Goal: Book appointment/travel/reservation

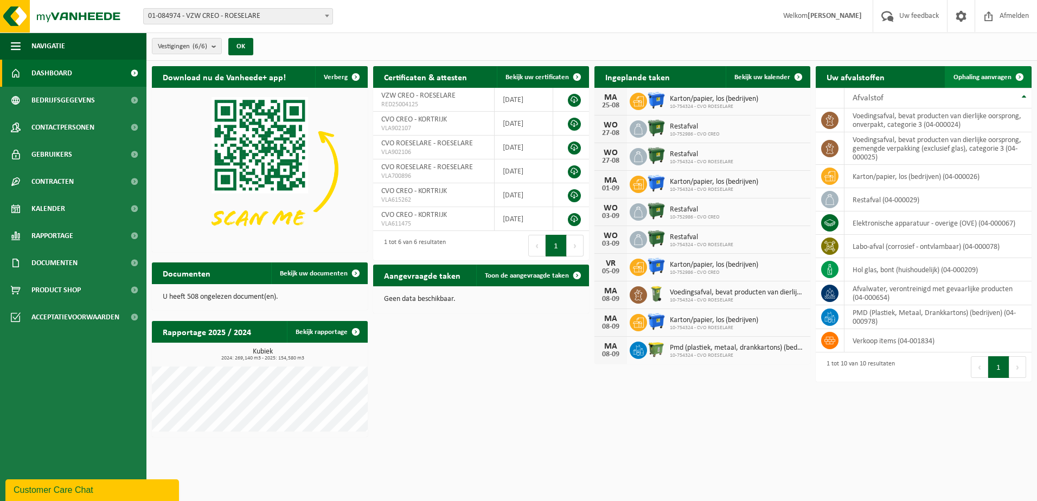
click at [979, 74] on span "Ophaling aanvragen" at bounding box center [982, 77] width 58 height 7
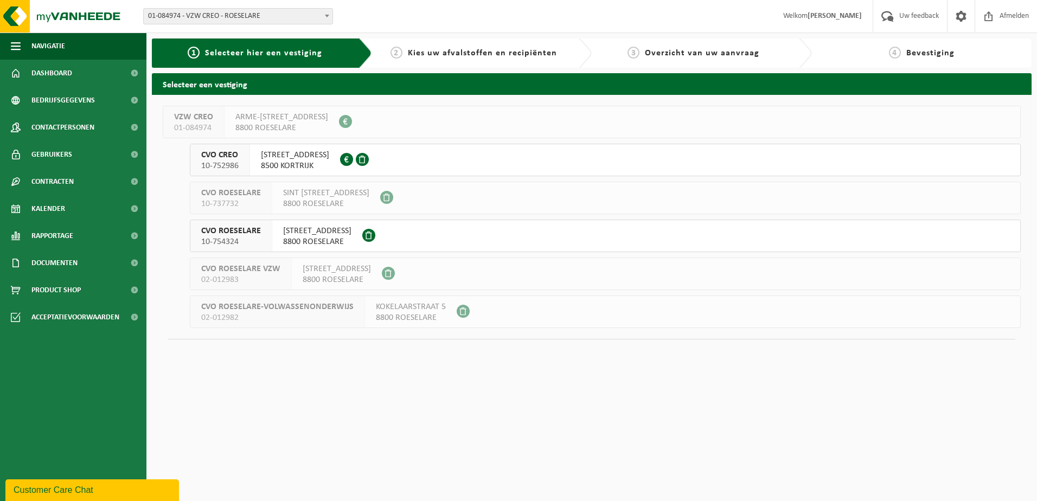
click at [321, 234] on span "BLEKERIJSTRAAT 76" at bounding box center [317, 231] width 68 height 11
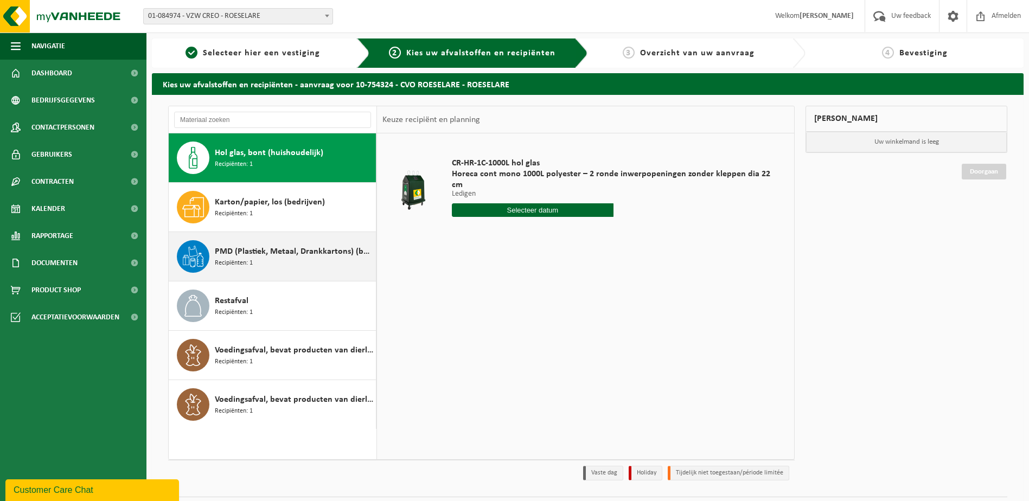
click at [297, 259] on div "PMD (Plastiek, Metaal, Drankkartons) (bedrijven) Recipiënten: 1" at bounding box center [294, 256] width 158 height 33
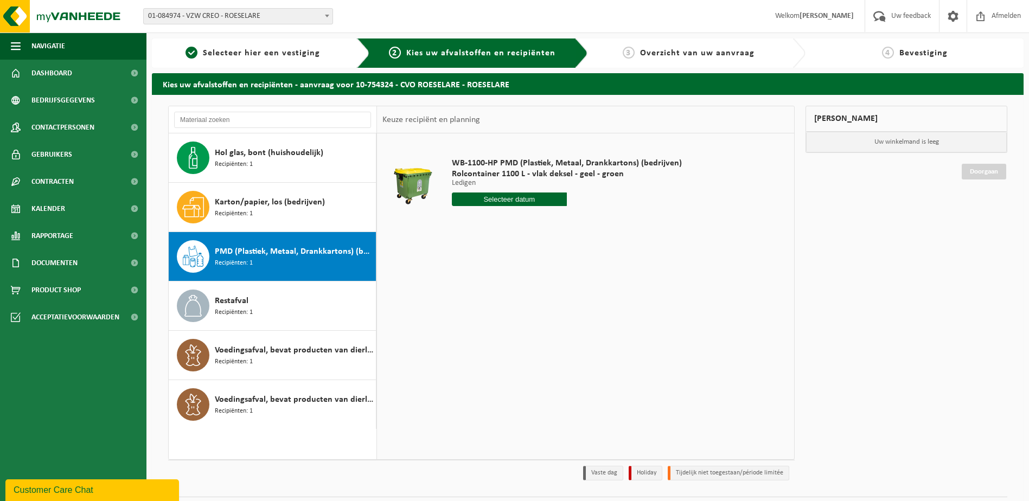
click at [514, 199] on input "text" at bounding box center [509, 200] width 115 height 14
click at [575, 223] on icon at bounding box center [575, 224] width 3 height 5
click at [462, 259] on div "1" at bounding box center [461, 260] width 19 height 17
type input "Van 2025-09-01"
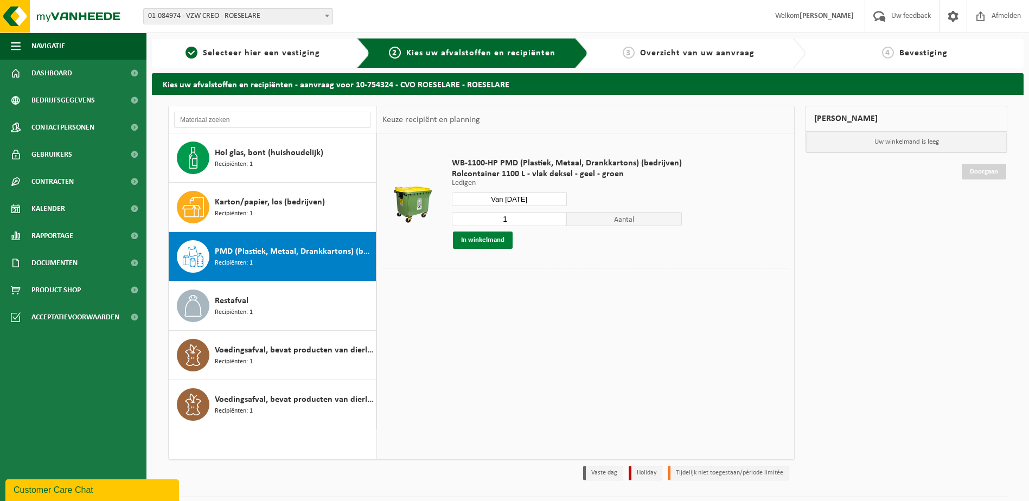
click at [482, 236] on button "In winkelmand" at bounding box center [483, 240] width 60 height 17
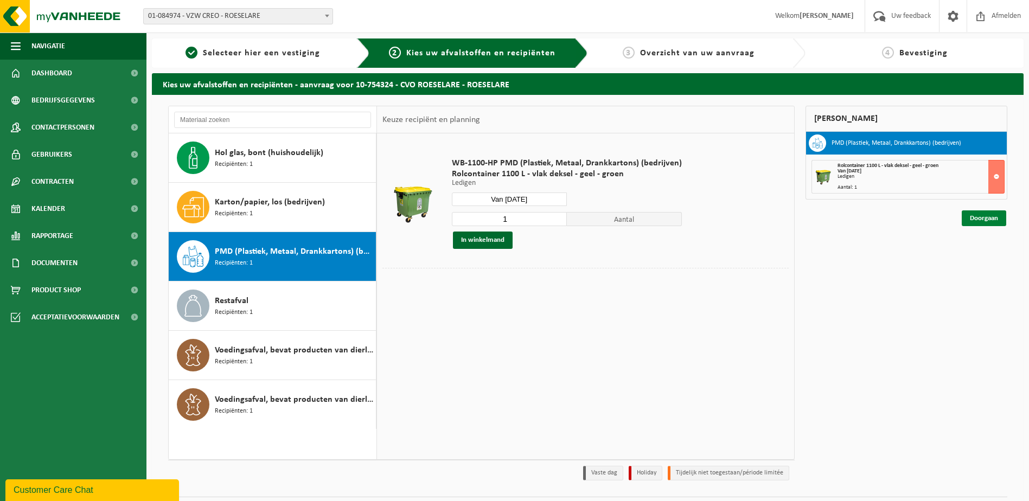
click at [987, 218] on link "Doorgaan" at bounding box center [983, 218] width 44 height 16
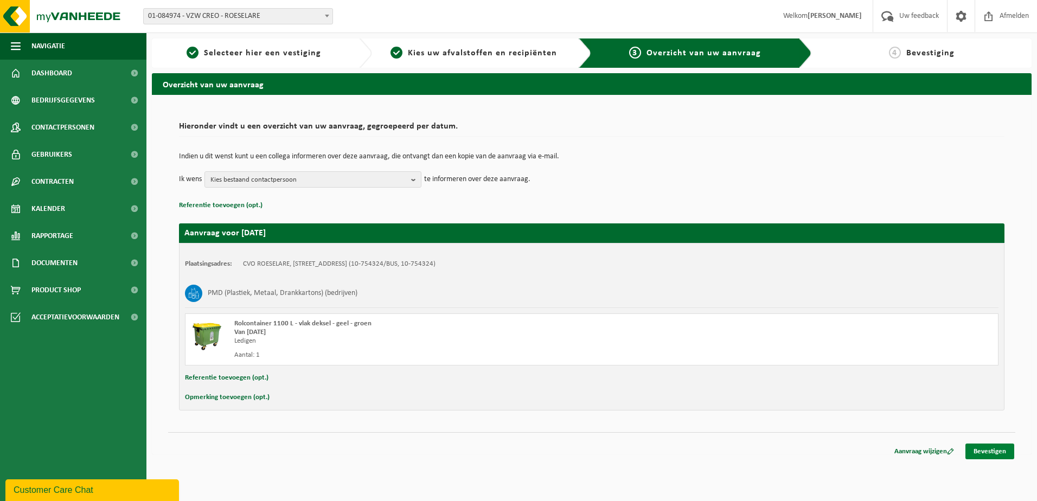
click at [988, 448] on link "Bevestigen" at bounding box center [989, 452] width 49 height 16
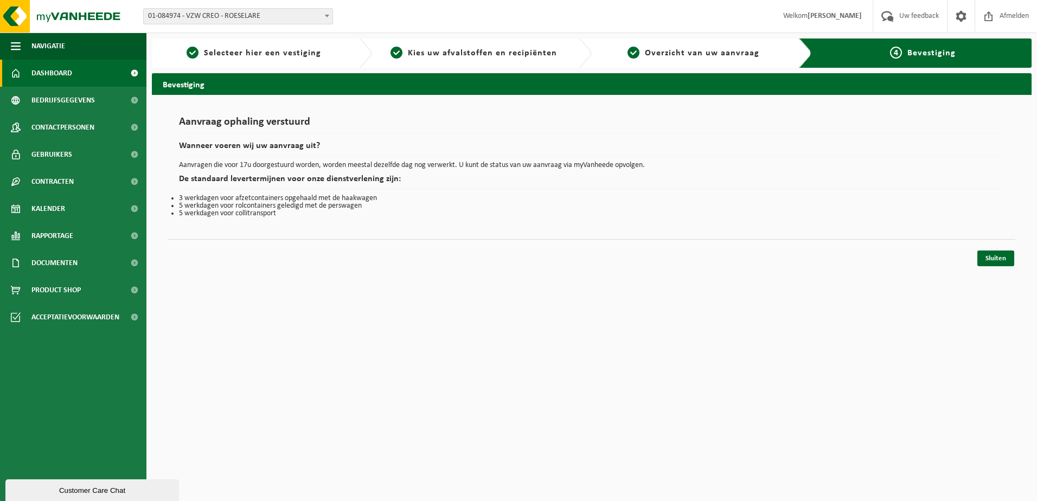
click at [57, 68] on span "Dashboard" at bounding box center [51, 73] width 41 height 27
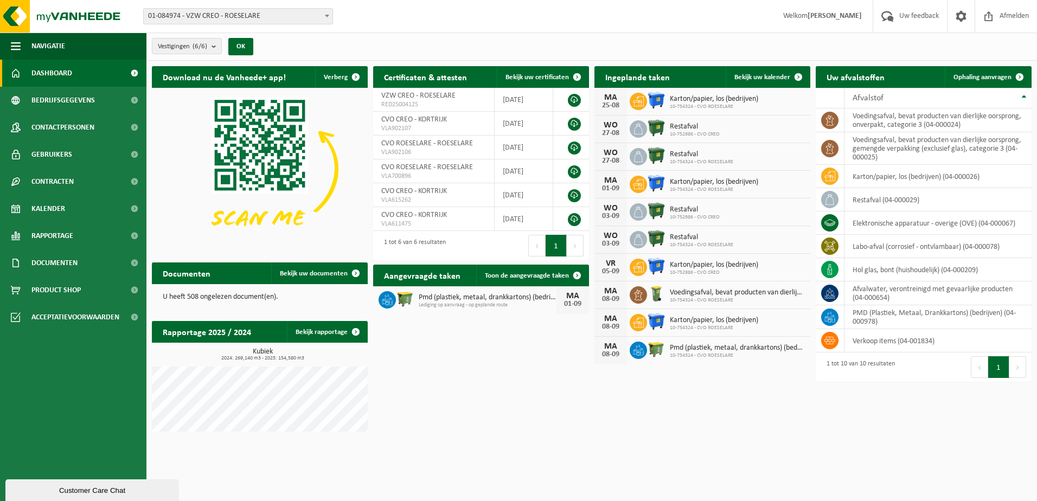
click at [720, 416] on div "Download nu de Vanheede+ app! Verberg Certificaten & attesten Bekijk uw certifi…" at bounding box center [591, 252] width 885 height 382
click at [1010, 17] on span "Afmelden" at bounding box center [1014, 16] width 35 height 32
